Goal: Task Accomplishment & Management: Use online tool/utility

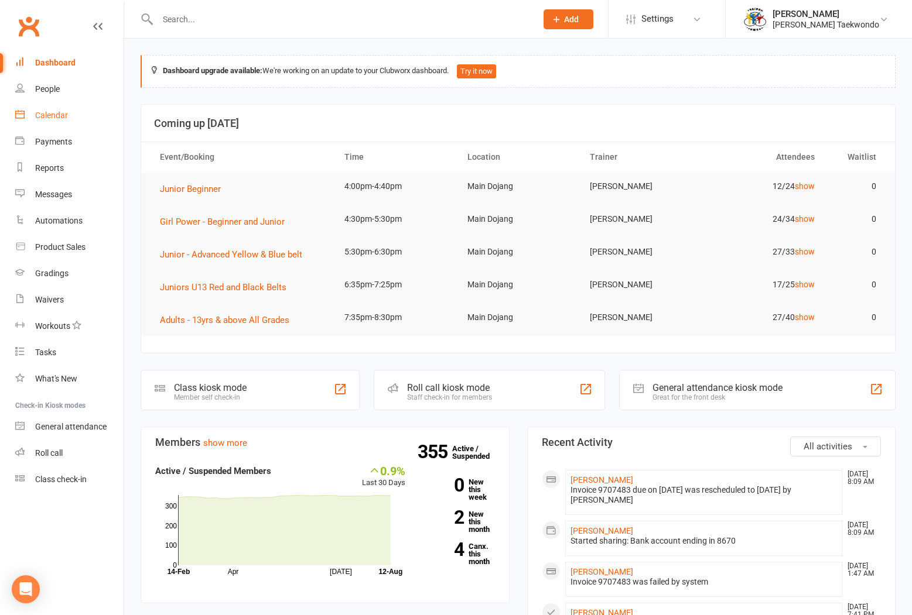
click at [44, 109] on link "Calendar" at bounding box center [69, 115] width 108 height 26
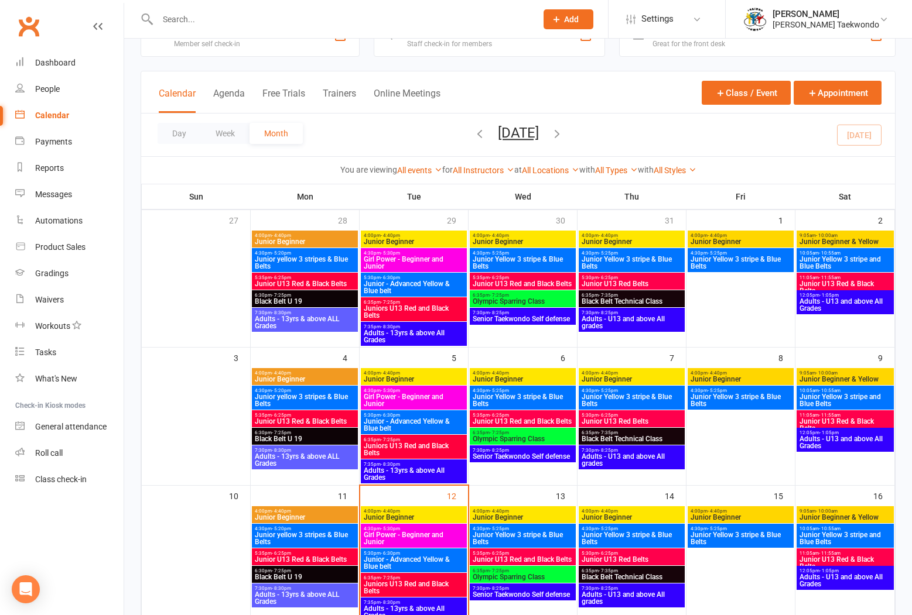
scroll to position [122, 0]
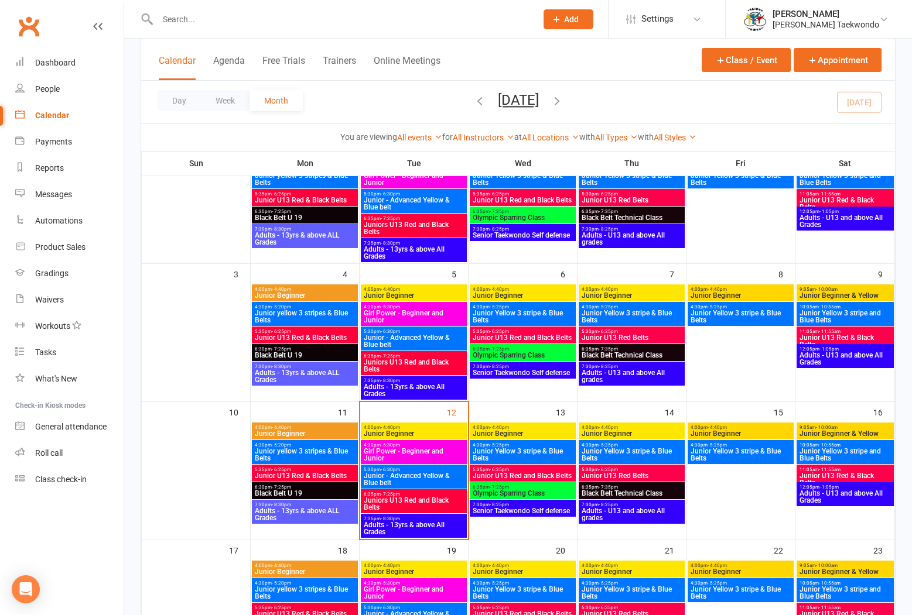
click at [427, 429] on span "4:00pm - 4:40pm" at bounding box center [413, 427] width 101 height 5
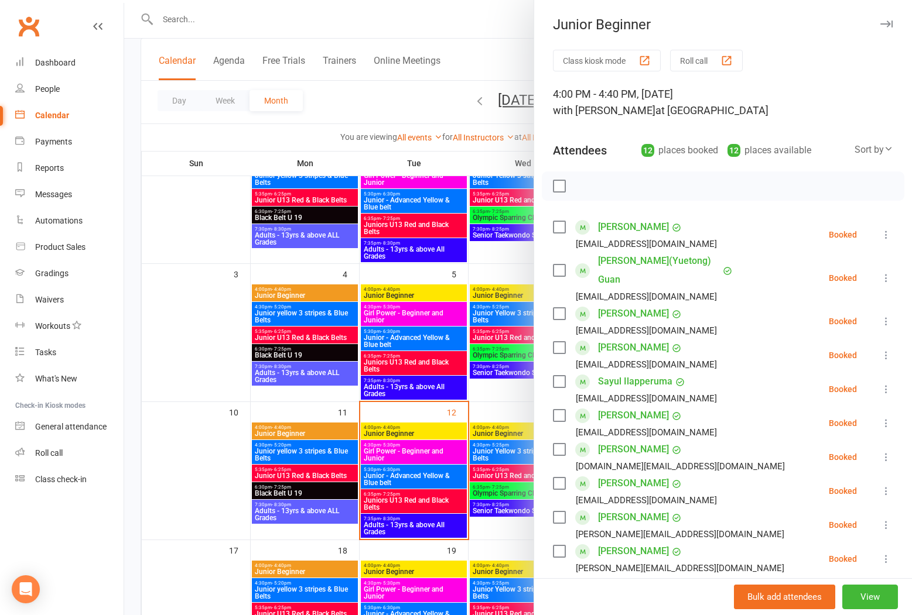
click at [692, 53] on button "Roll call" at bounding box center [706, 61] width 73 height 22
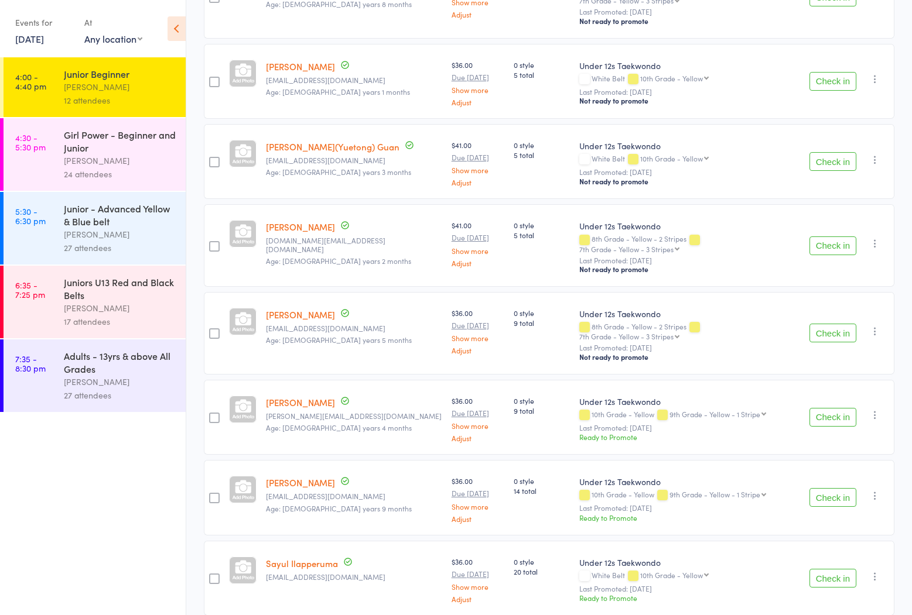
scroll to position [584, 0]
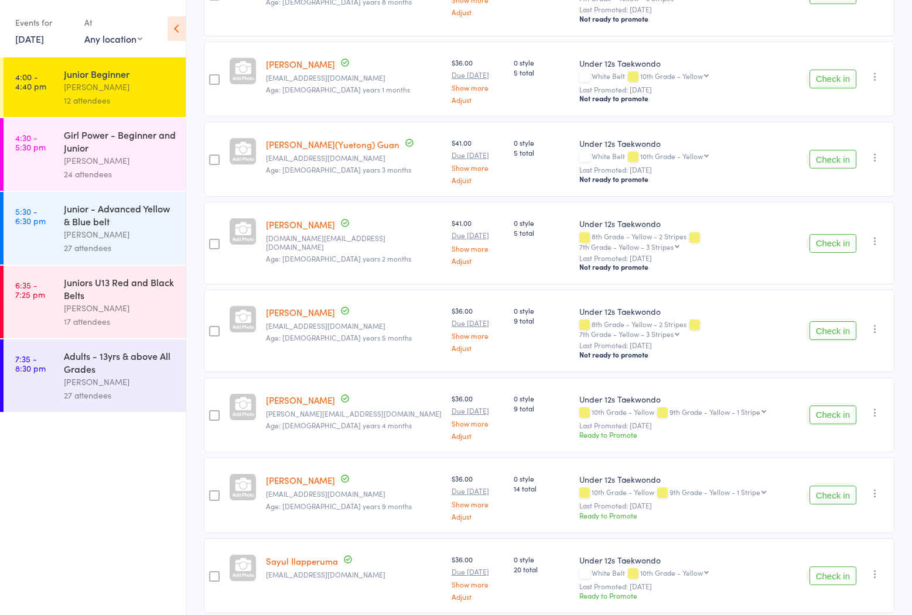
click at [94, 157] on div "[PERSON_NAME]" at bounding box center [120, 160] width 112 height 13
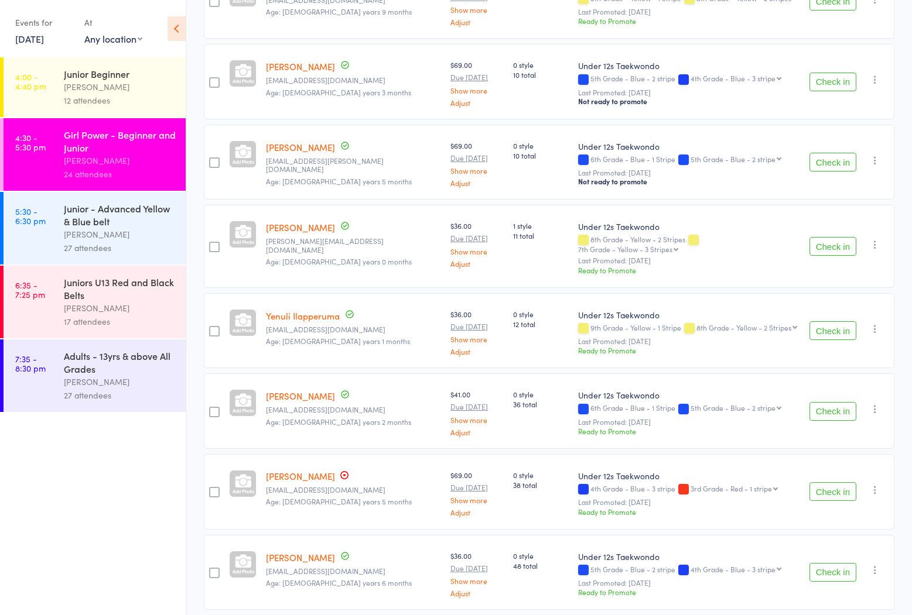
scroll to position [1548, 0]
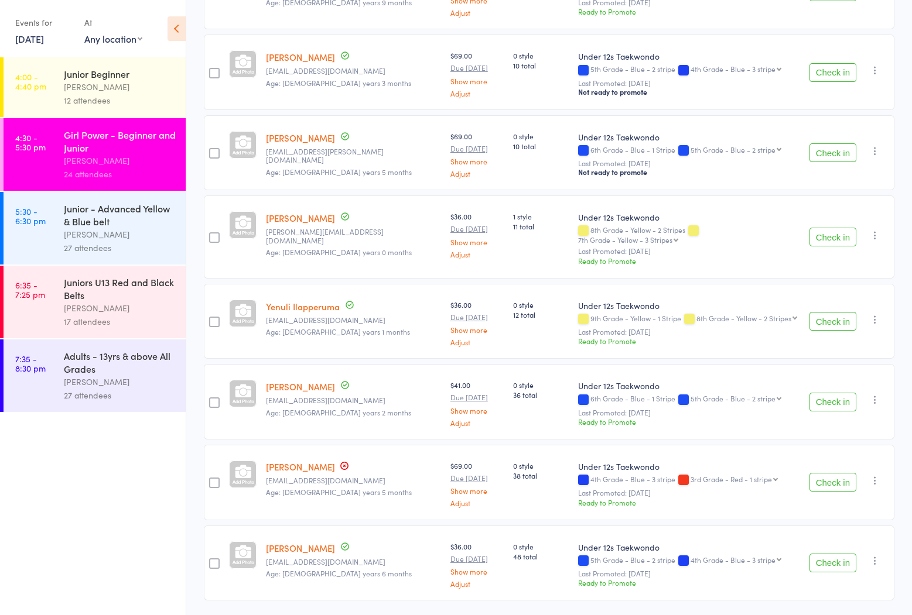
click at [71, 222] on div "Junior - Advanced Yellow & Blue belt" at bounding box center [120, 215] width 112 height 26
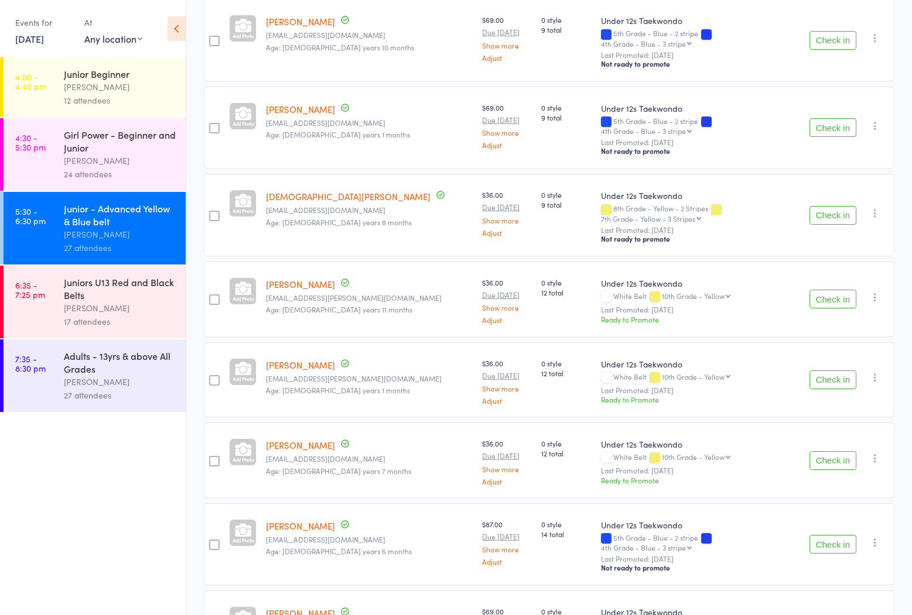
scroll to position [1348, 0]
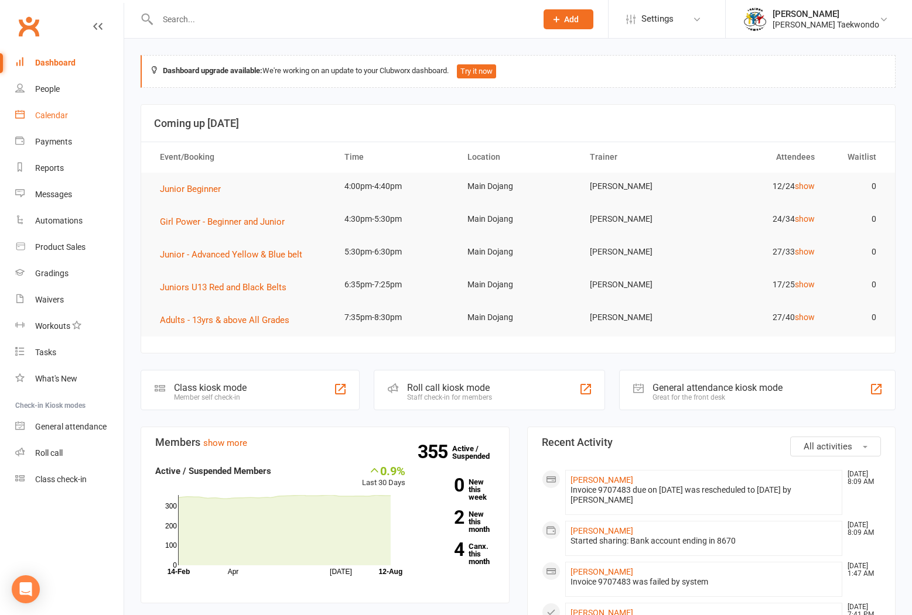
click at [49, 109] on link "Calendar" at bounding box center [69, 115] width 108 height 26
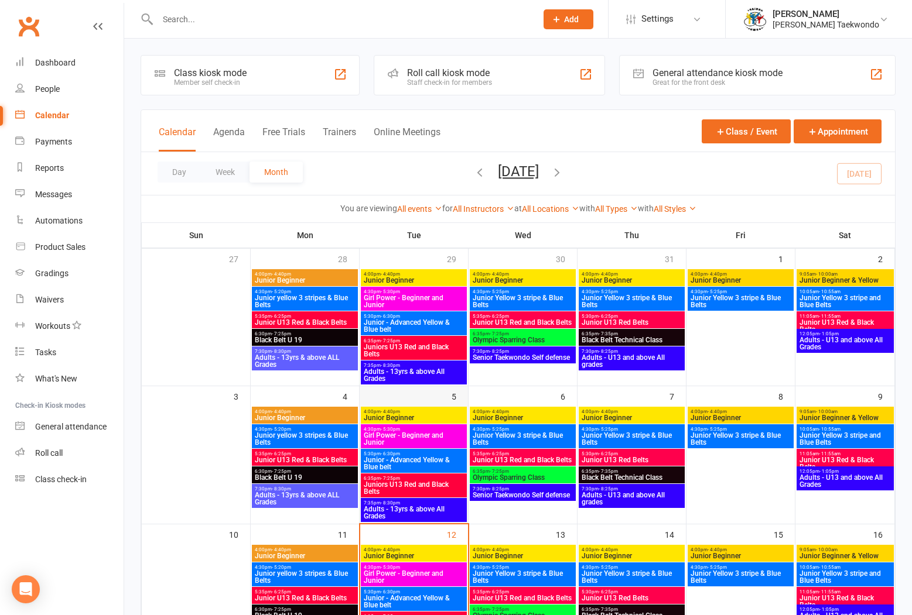
scroll to position [97, 0]
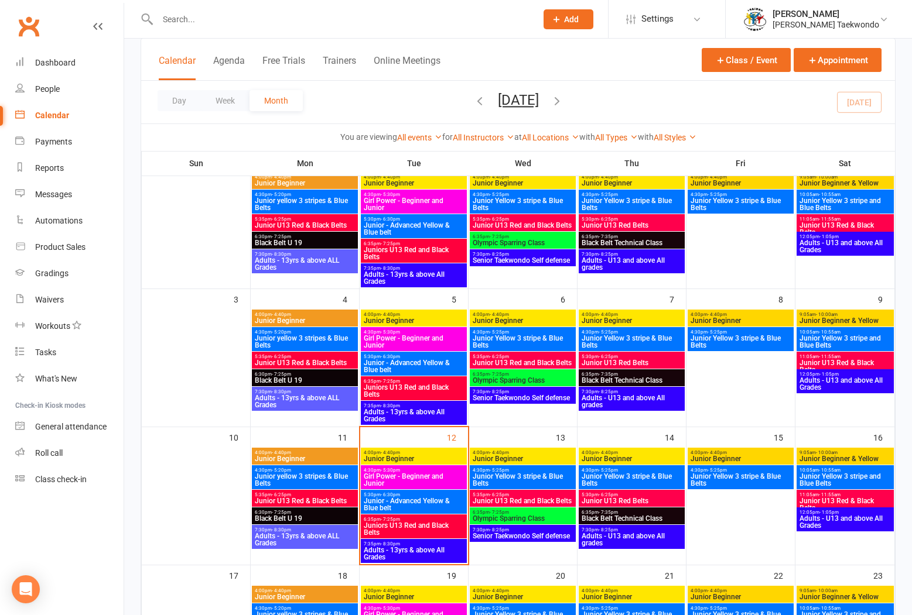
click at [417, 499] on span "Junior - Advanced Yellow & Blue belt" at bounding box center [413, 505] width 101 height 14
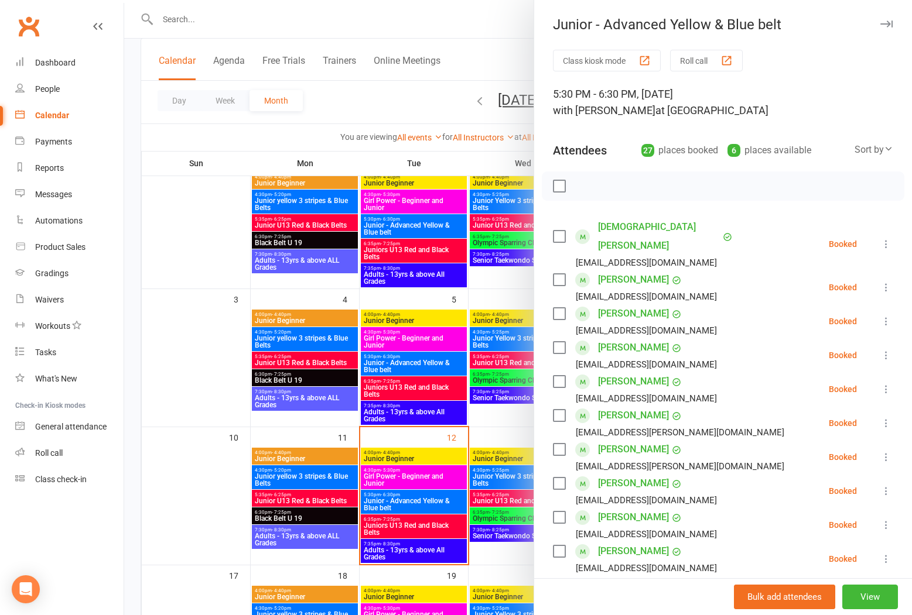
click at [697, 58] on button "Roll call" at bounding box center [706, 61] width 73 height 22
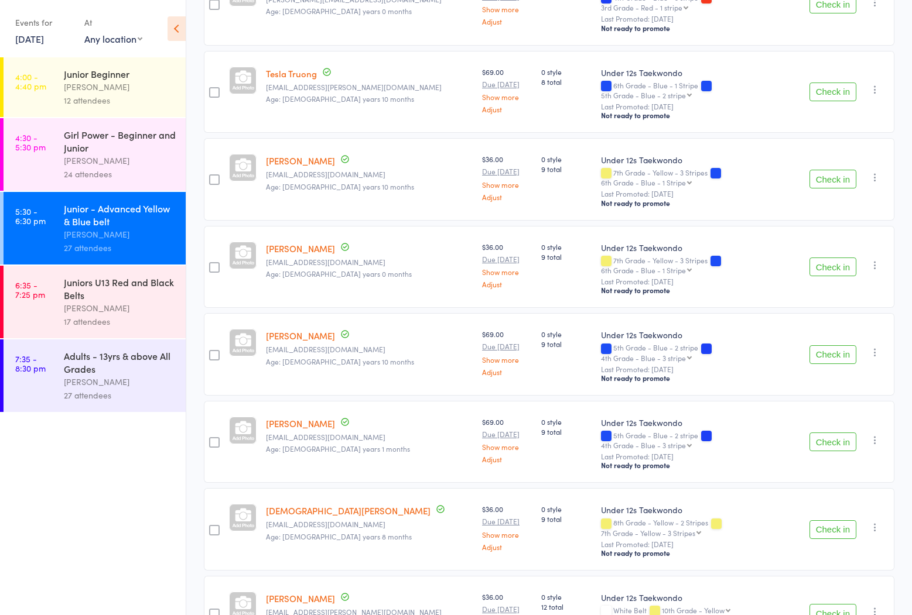
scroll to position [1285, 0]
